Goal: Information Seeking & Learning: Learn about a topic

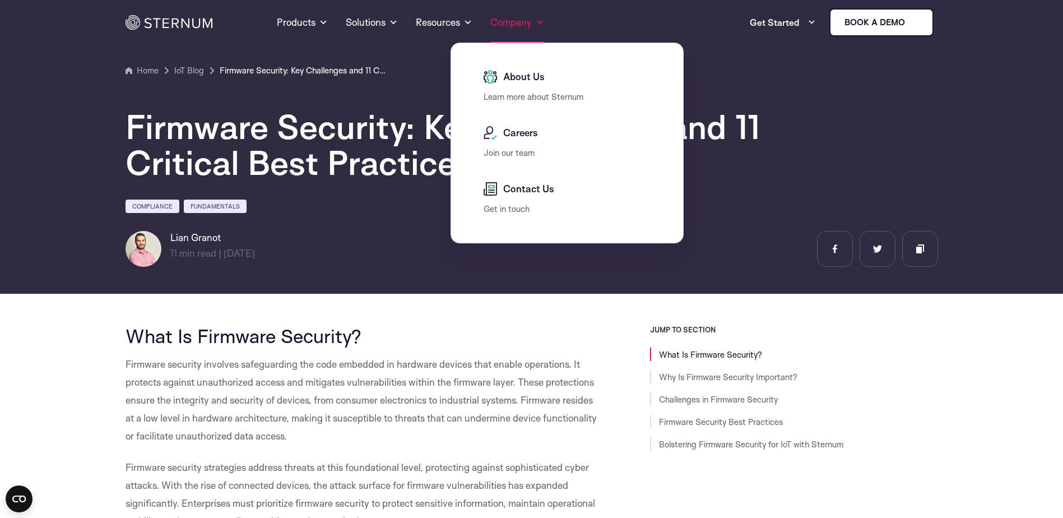
click at [535, 18] on span at bounding box center [539, 22] width 9 height 13
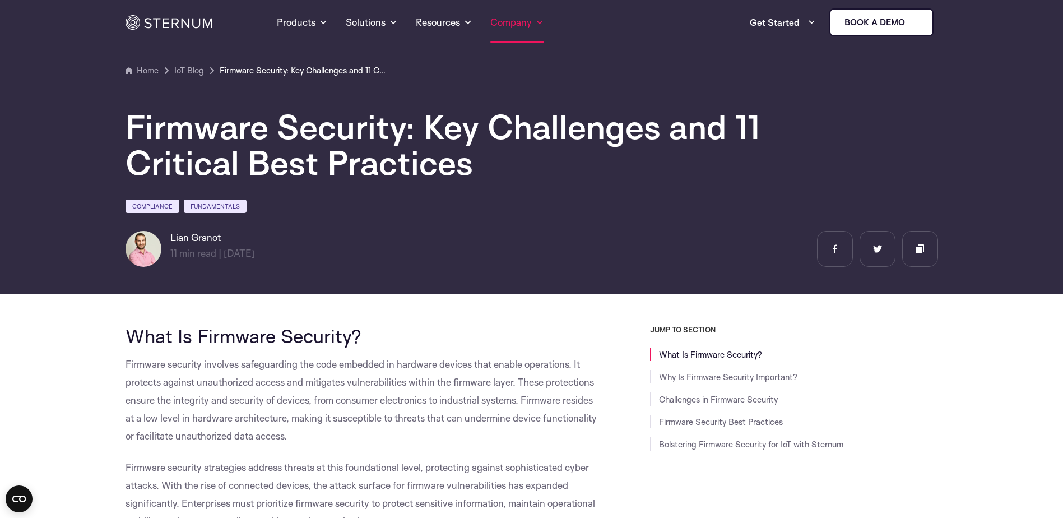
click at [541, 25] on span at bounding box center [539, 22] width 9 height 13
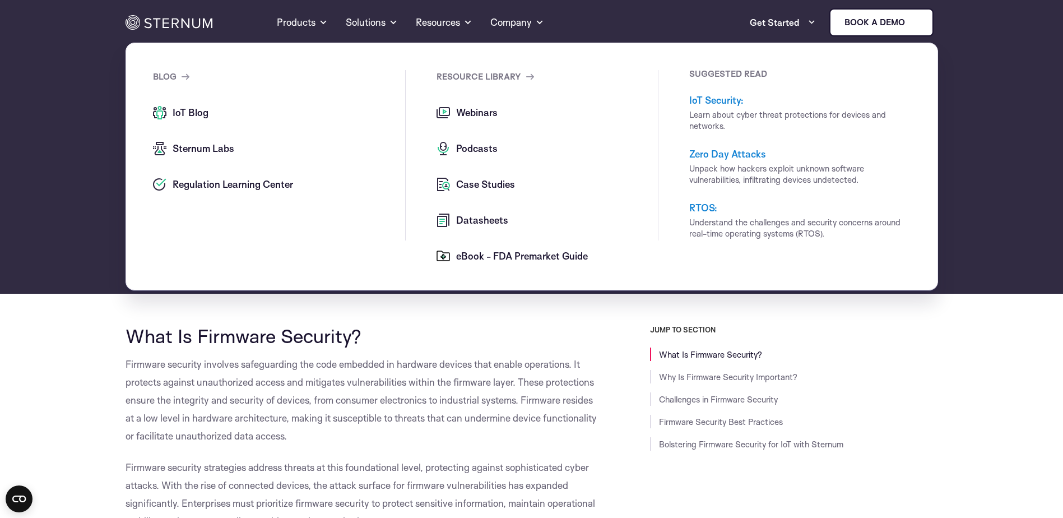
click at [486, 226] on span "Datasheets" at bounding box center [480, 219] width 55 height 13
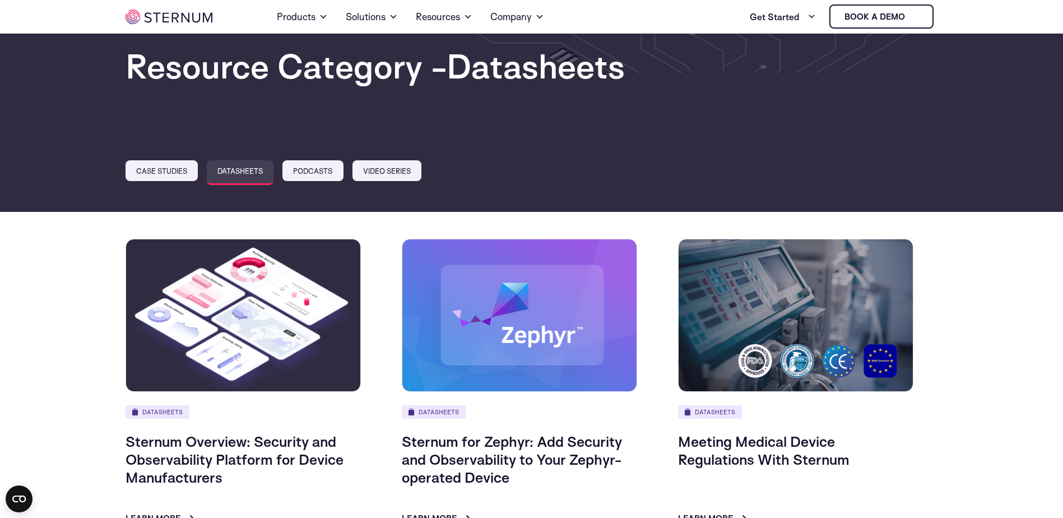
scroll to position [3, 0]
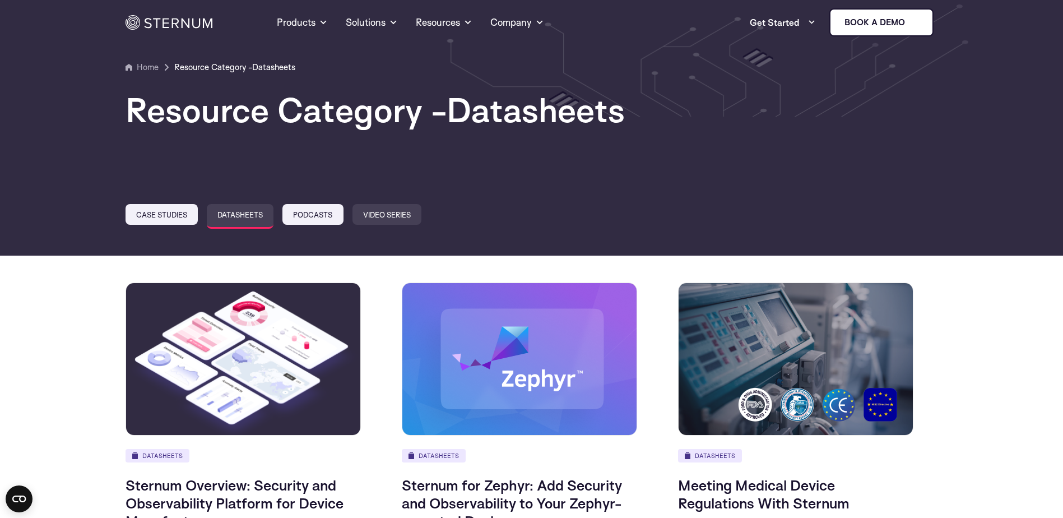
drag, startPoint x: 387, startPoint y: 208, endPoint x: 394, endPoint y: 213, distance: 8.7
click at [387, 208] on link "Video Series" at bounding box center [386, 214] width 69 height 21
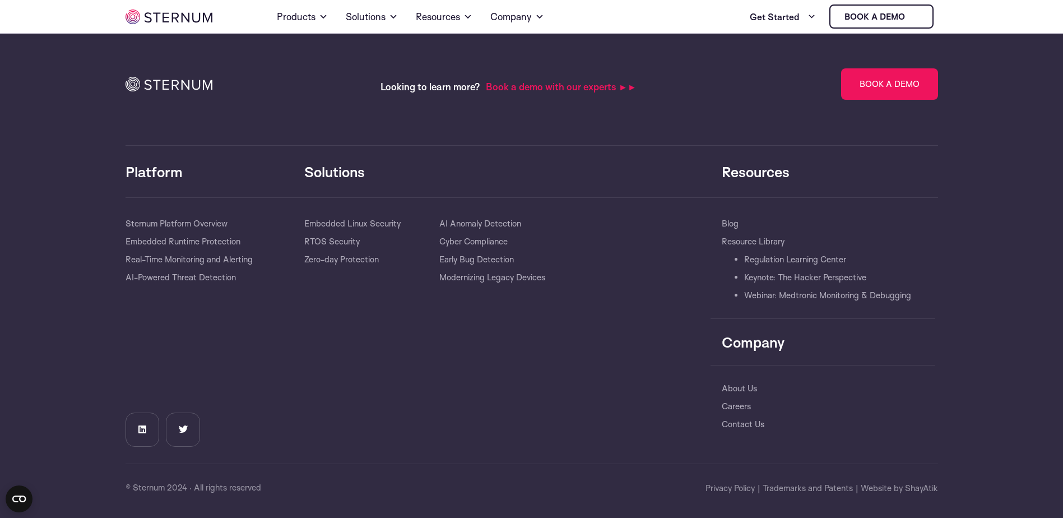
scroll to position [1227, 0]
